Goal: Check status: Check status

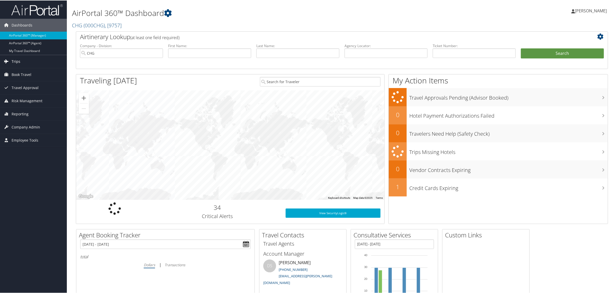
click at [30, 62] on link "Trips" at bounding box center [33, 61] width 67 height 13
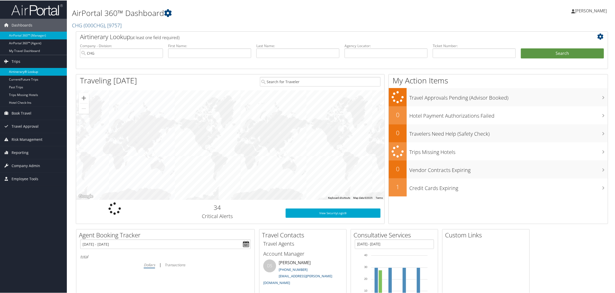
click at [28, 73] on link "Airtinerary® Lookup" at bounding box center [33, 71] width 67 height 8
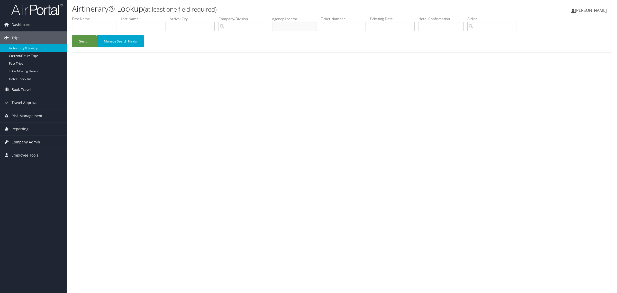
click at [303, 28] on input "text" at bounding box center [294, 27] width 45 height 10
paste input "HHPVHE"
type input "HHPVHE"
click at [85, 43] on button "Search" at bounding box center [84, 41] width 25 height 12
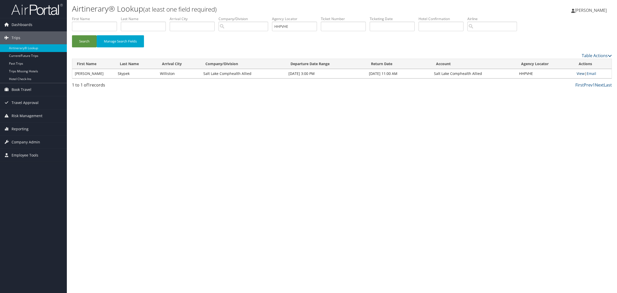
click at [579, 71] on link "View" at bounding box center [581, 73] width 8 height 5
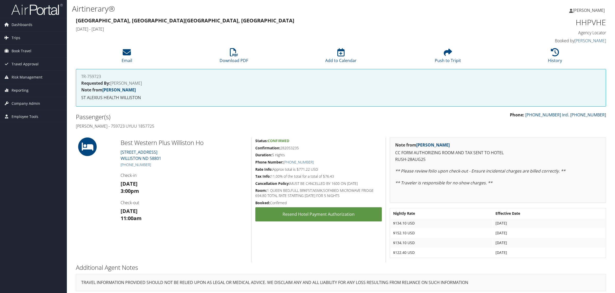
scroll to position [3, 0]
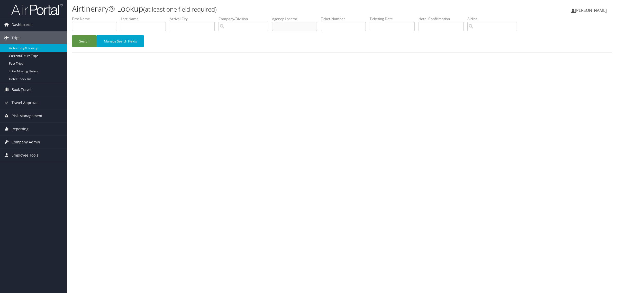
click at [290, 28] on input "text" at bounding box center [294, 27] width 45 height 10
paste input "HHPVHE"
type input "HHPVHE"
click at [84, 36] on button "Search" at bounding box center [84, 41] width 25 height 12
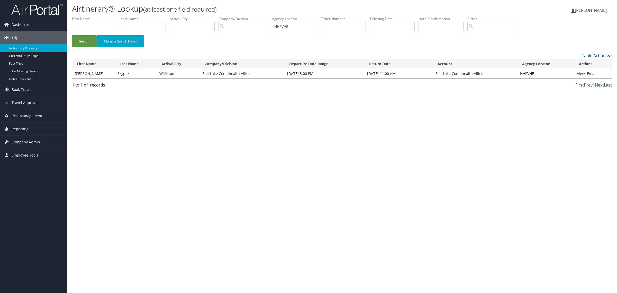
click at [579, 75] on link "View" at bounding box center [581, 73] width 8 height 5
click at [36, 129] on link "Reporting" at bounding box center [33, 128] width 67 height 13
click at [25, 152] on link "Virtual Pay Lookup" at bounding box center [33, 155] width 67 height 8
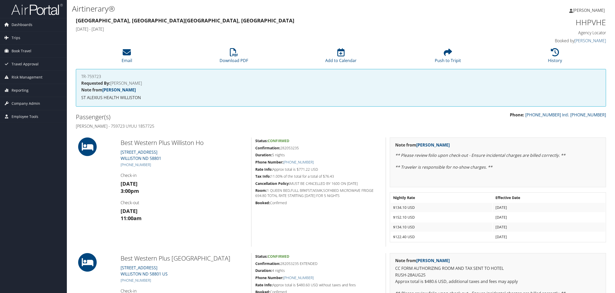
scroll to position [96, 0]
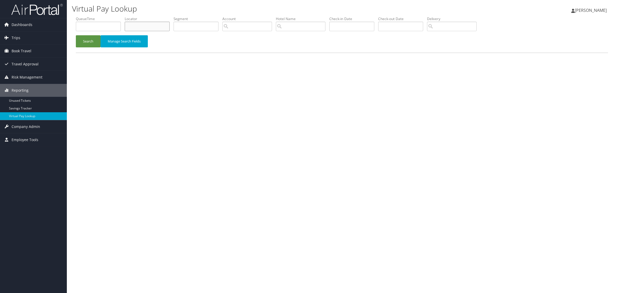
click at [144, 23] on input "text" at bounding box center [147, 27] width 45 height 10
paste input "HHPVHE"
type input "HHPVHE"
click at [88, 37] on button "Search" at bounding box center [88, 41] width 25 height 12
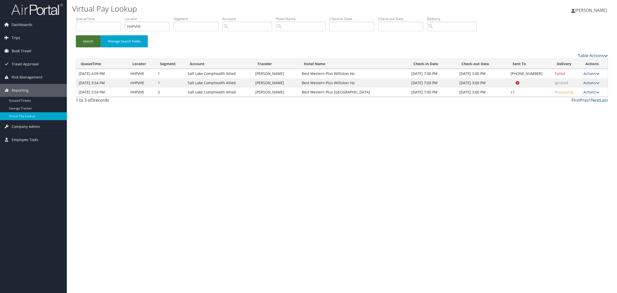
click at [87, 40] on button "Search" at bounding box center [88, 41] width 25 height 12
click at [603, 100] on link "Last" at bounding box center [604, 100] width 8 height 6
click at [94, 42] on button "Search" at bounding box center [88, 41] width 25 height 12
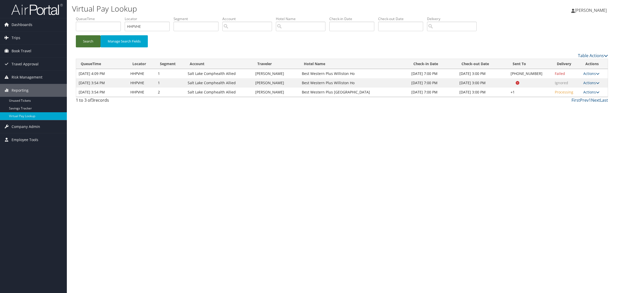
click at [93, 38] on button "Search" at bounding box center [88, 41] width 25 height 12
click at [94, 40] on button "Search" at bounding box center [88, 41] width 25 height 12
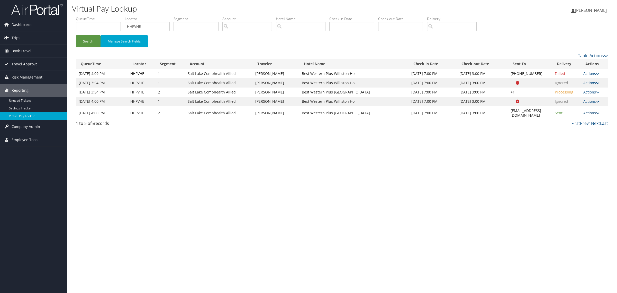
click at [596, 110] on link "Actions" at bounding box center [592, 112] width 16 height 5
click at [575, 125] on link "Logs" at bounding box center [584, 126] width 32 height 9
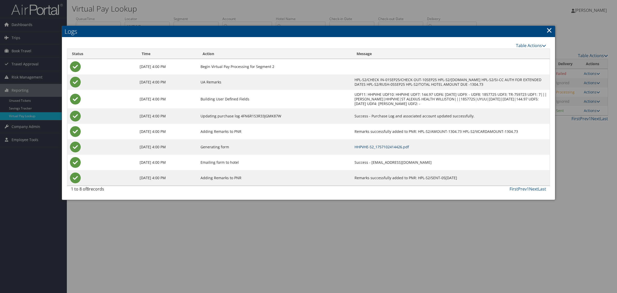
click at [355, 148] on link "HHPVHE-S2_1757102414426.pdf" at bounding box center [382, 146] width 55 height 5
